Goal: Information Seeking & Learning: Learn about a topic

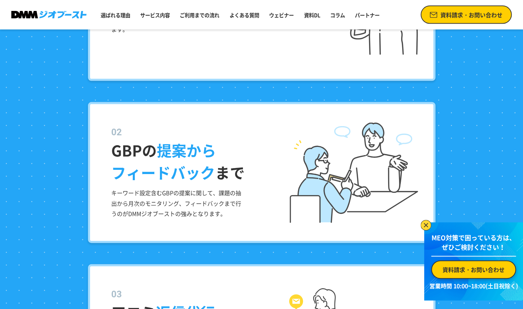
scroll to position [953, 0]
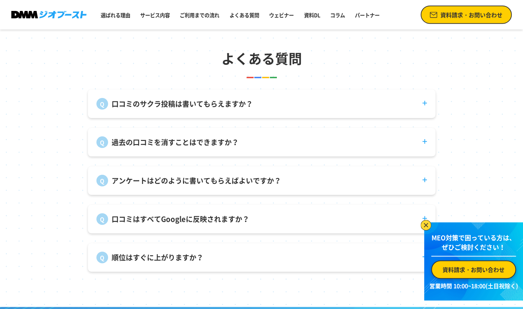
scroll to position [2647, 0]
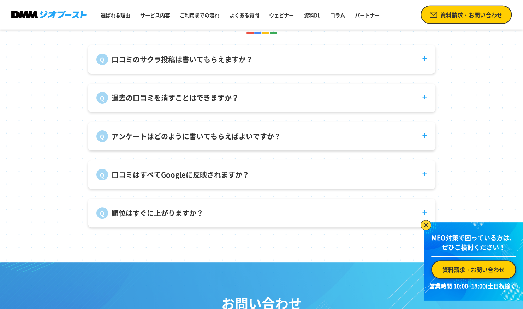
click at [358, 213] on dt "順位はすぐに上がりますか？" at bounding box center [261, 209] width 347 height 20
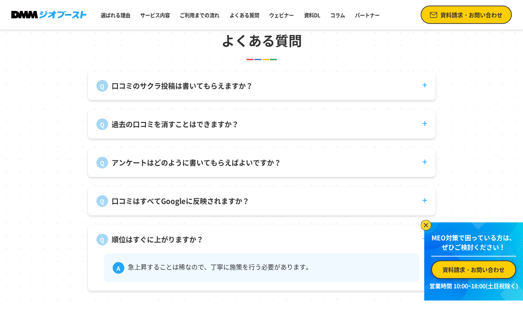
scroll to position [2600, 0]
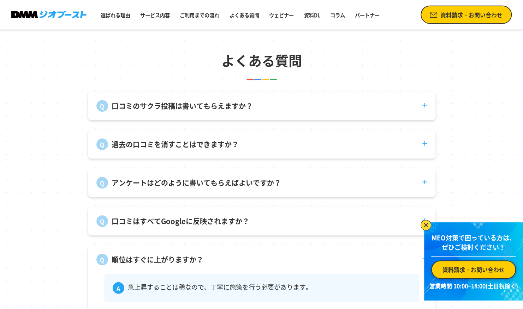
click at [177, 112] on p "口コミのサクラ投稿は書いてもらえますか？" at bounding box center [182, 106] width 141 height 11
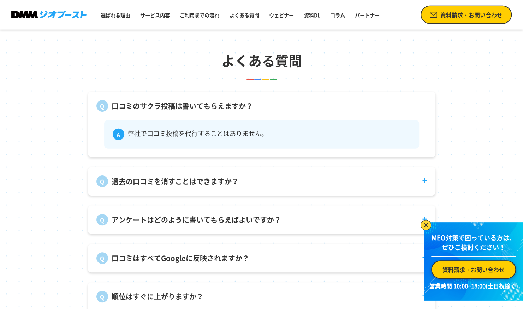
click at [177, 112] on p "口コミのサクラ投稿は書いてもらえますか？" at bounding box center [182, 106] width 141 height 11
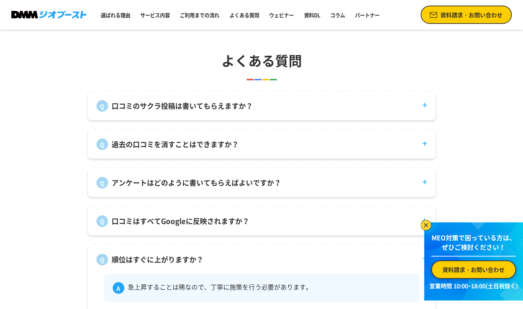
click at [166, 146] on p "過去の口コミを消すことはできますか？" at bounding box center [175, 144] width 127 height 11
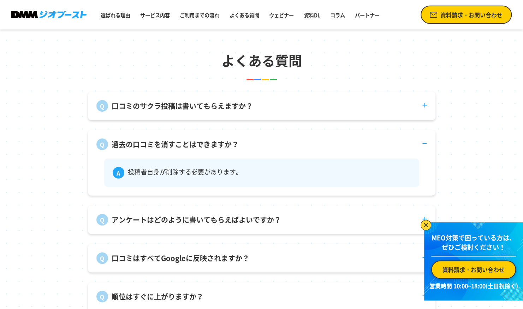
click at [166, 148] on p "過去の口コミを消すことはできますか？" at bounding box center [175, 144] width 127 height 11
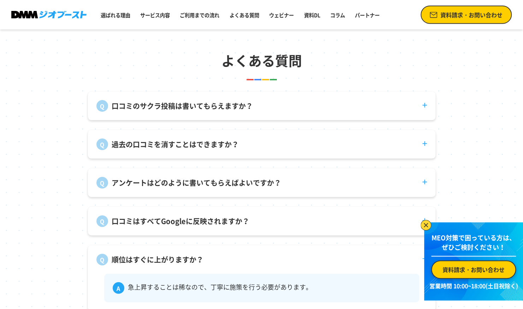
click at [162, 194] on div "アンケートはどのように書いてもらえばよいですか？ 来店後に積極的にご案内いただくことで回答率が上がります。インセンティブを付ける事例もございます。" at bounding box center [261, 183] width 347 height 29
click at [162, 189] on dt "アンケートはどのように書いてもらえばよいですか？" at bounding box center [261, 179] width 347 height 20
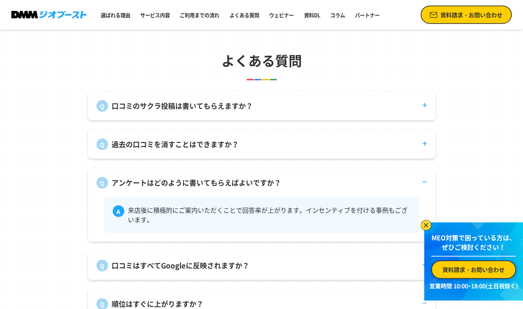
click at [166, 188] on p "アンケートはどのように書いてもらえばよいですか？" at bounding box center [196, 183] width 169 height 11
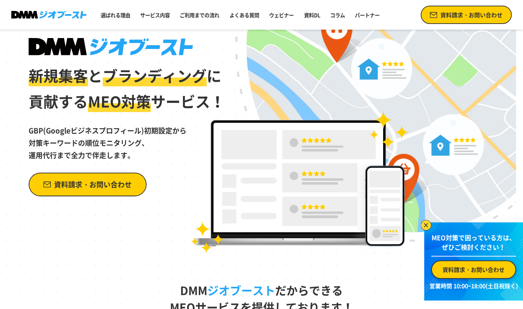
scroll to position [0, 0]
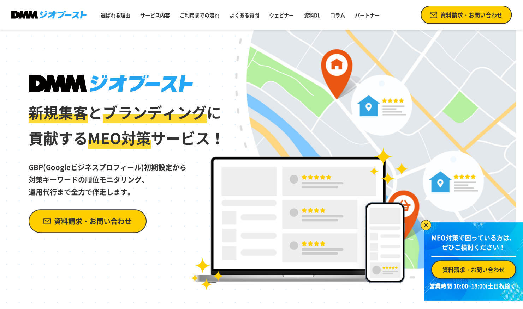
click at [152, 52] on div "新規集客 と ブランディング に 貢献する MEO対策 サービス！ GBP(Googleビジネスプロフィール)初期設定から 対策キーワードの順位モニタリング、…" at bounding box center [261, 160] width 508 height 261
